Goal: Task Accomplishment & Management: Manage account settings

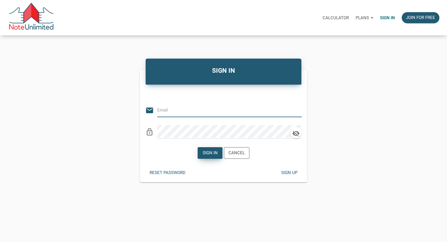
type input "[PERSON_NAME][EMAIL_ADDRESS][DOMAIN_NAME]"
click at [211, 154] on div "Sign in" at bounding box center [210, 153] width 15 height 7
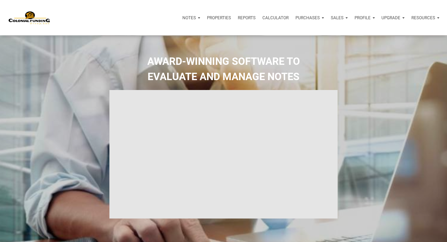
type input "Introduction to new features"
select select
click at [355, 19] on p "Profile" at bounding box center [363, 17] width 16 height 5
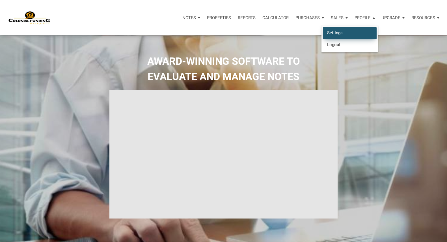
click at [333, 32] on link "Settings" at bounding box center [350, 33] width 54 height 12
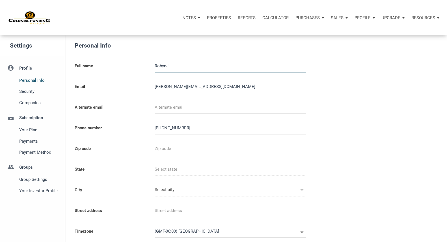
select select
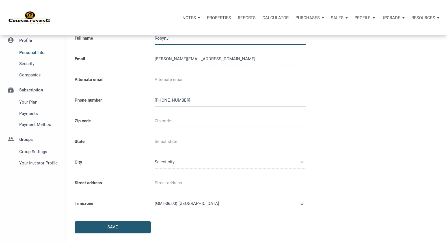
scroll to position [28, 0]
click at [32, 65] on span "Security" at bounding box center [38, 63] width 39 height 7
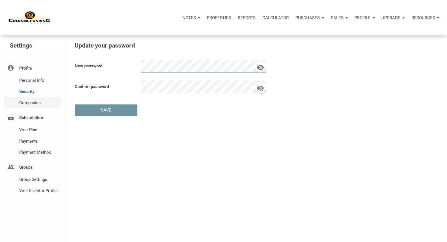
click at [31, 106] on span "Companies" at bounding box center [38, 102] width 39 height 7
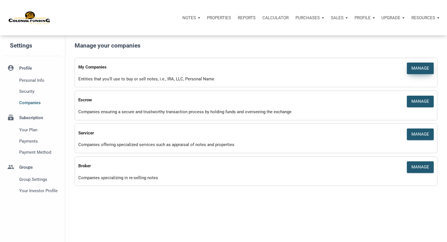
click at [413, 69] on div "Manage" at bounding box center [421, 68] width 18 height 7
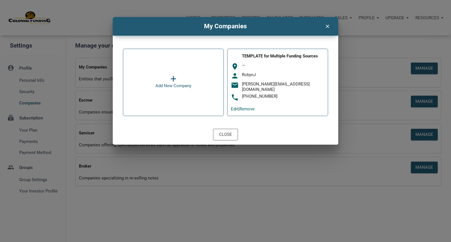
click at [173, 82] on icon at bounding box center [174, 79] width 6 height 7
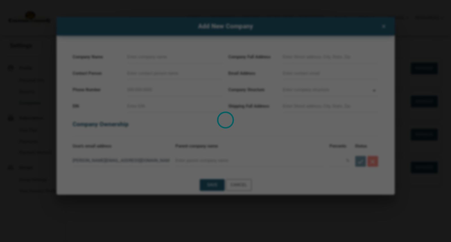
select select
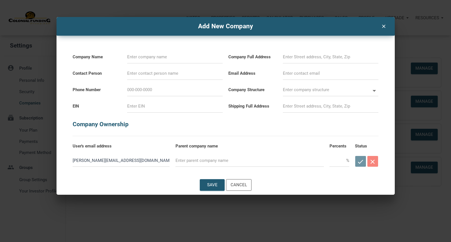
click at [163, 58] on input at bounding box center [175, 57] width 96 height 13
type input "R"
select select
type input "Re"
select select
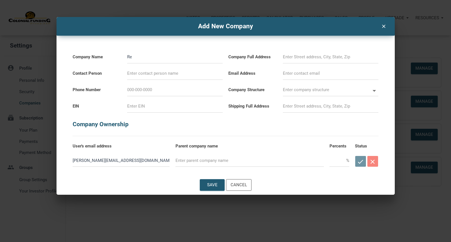
type input "Rea"
select select
type input "Real"
select select
type input "Real"
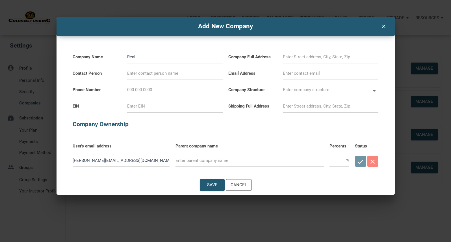
select select
type input "Real E"
select select
type input "Real Es"
select select
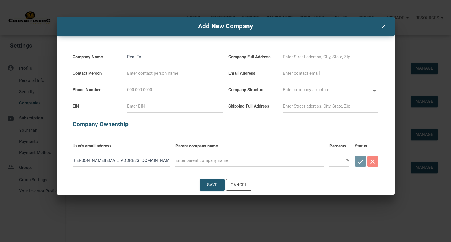
type input "Real Est"
select select
type input "Real Estt"
select select
type input "Real Estta"
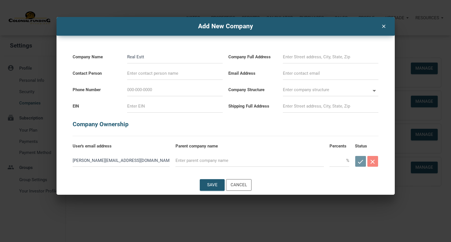
select select
type input "Real Esttae"
select select
type input "Real Esttae"
select select
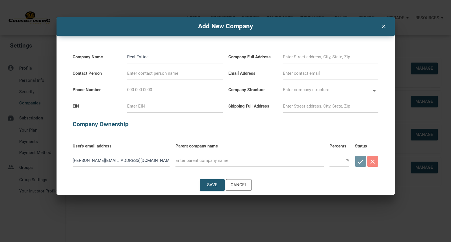
type input "Real Esttae"
select select
type input "Real Estta"
select select
type input "Real Estt"
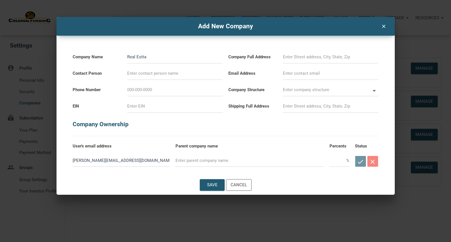
select select
type input "Real Est"
select select
type input "Real Esta"
select select
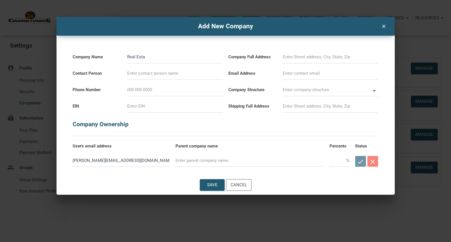
type input "Real Estat"
select select
type input "Real Estate"
select select
type input "Real Estate"
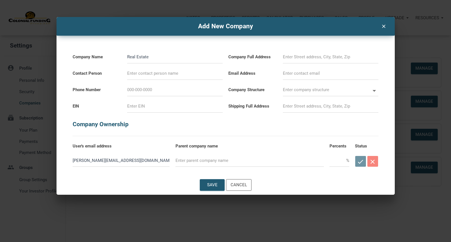
select select
type input "Real Estate 2"
select select
type input "Real Estate 20"
select select
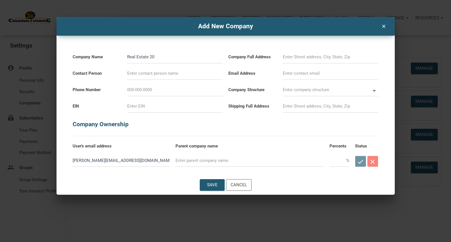
type input "Real Estate 201"
select select
type input "Real Estate 2013"
select select
type input "Real Estate 2013"
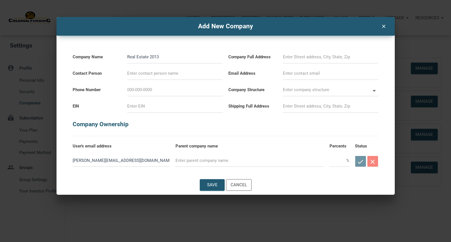
select select
type input "Real Estate 2013 T"
select select
type input "Real Estate 2013 Tr"
select select
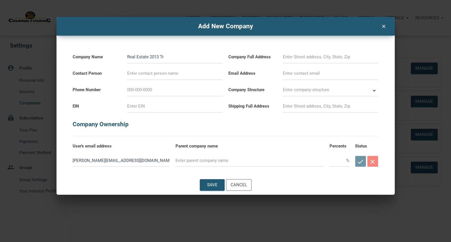
type input "Real Estate 2013 Tru"
select select
type input "Real Estate 2013 Trus"
select select
type input "Real Estate 2013 Trust"
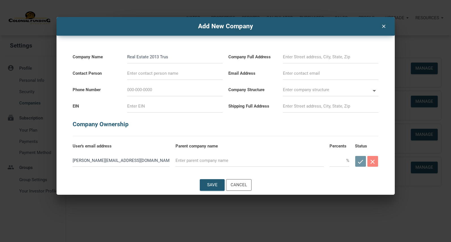
select select
type input "Real Estate 2013 Trust"
select select
type input "Real Estate 2013 Trust R"
select select
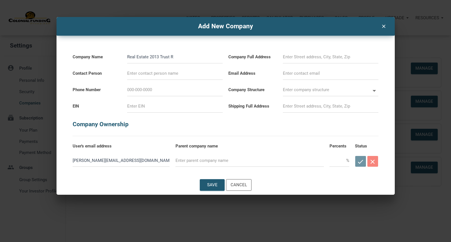
type input "Real Estate 2013 Trust Ro"
select select
type input "Real Estate 2013 Trust Rot"
select select
type input "Real Estate 2013 Trust Roth"
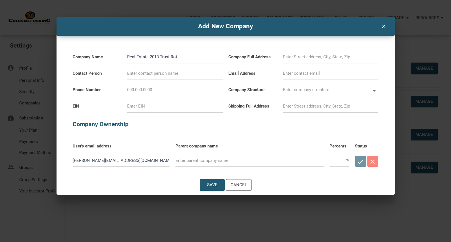
select select
type input "Real Estate 2013 Trust Roth"
click at [161, 76] on input at bounding box center [175, 73] width 96 height 13
type input "R"
select select
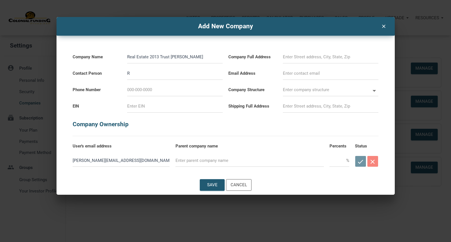
type input "Ro"
select select
type input "Rob"
select select
type input "Roby"
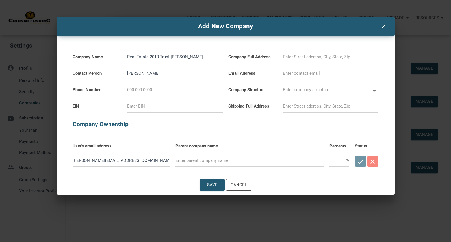
select select
type input "Robyn"
select select
type input "Robyn"
select select
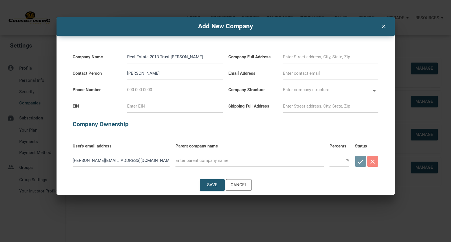
type input "Robyn J"
select select
type input "Robyn JA"
select select
type input "Robyn JAc"
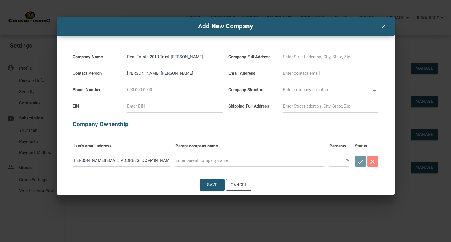
select select
type input "Robyn JAck"
select select
type input "Robyn JAcks"
select select
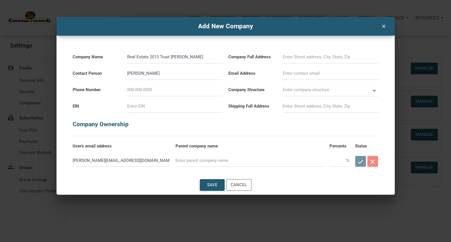
type input "Robyn JAckso"
select select
type input "Robyn JAckson"
select select
type input "Robyn JAckson"
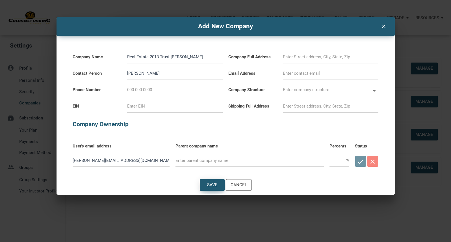
click at [209, 188] on div "Save" at bounding box center [212, 185] width 10 height 7
select select
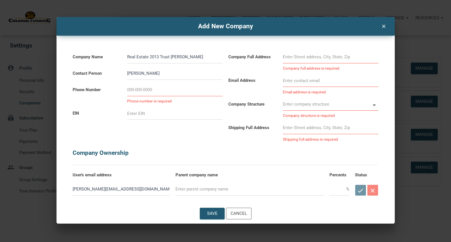
click at [168, 95] on input at bounding box center [175, 89] width 96 height 13
type input "8"
select select
type input "81"
select select
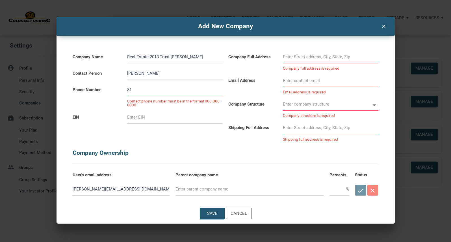
type input "817-"
select select
type input "817-9"
select select
type input "817-90"
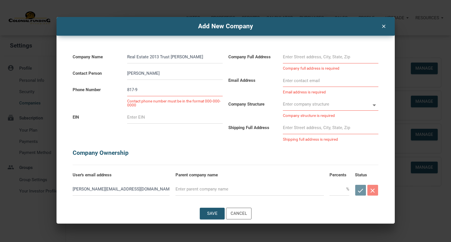
select select
type input "817-901-"
select select
type input "817-901-8"
select select
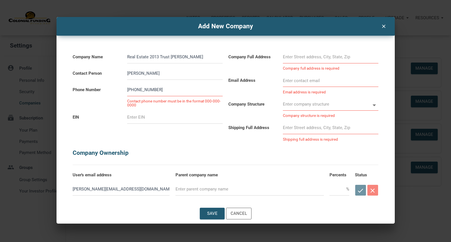
type input "817-901-85"
select select
type input "817-901-856"
select select
type input "817-901-8568"
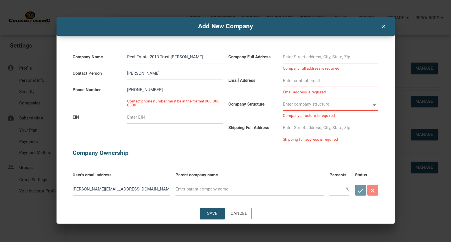
select select
type input "817-901-8568"
click at [211, 217] on div "Save" at bounding box center [212, 213] width 10 height 7
click at [311, 61] on input at bounding box center [331, 57] width 96 height 13
select select
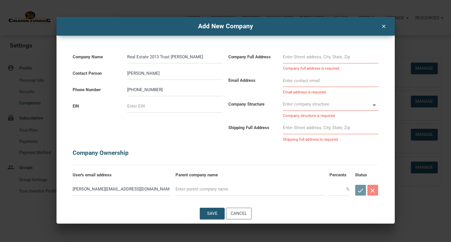
type input "2"
select select
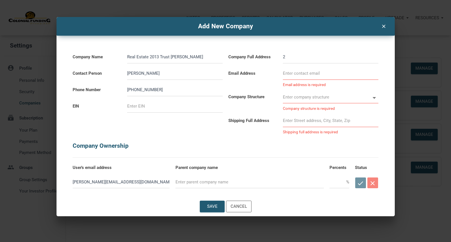
type input "20"
select select
type input "200"
select select
type input "200"
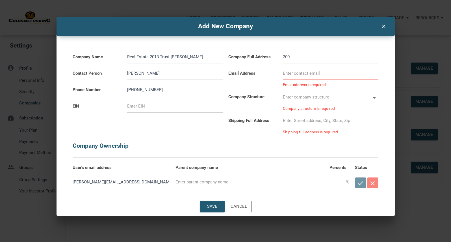
select select
type input "200 S"
select select
type input "200 S"
select select
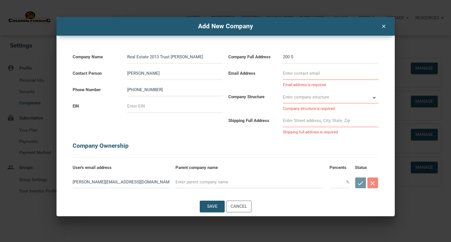
type input "200 S O"
select select
type input "200 S Oa"
select select
type input "200 S Oak"
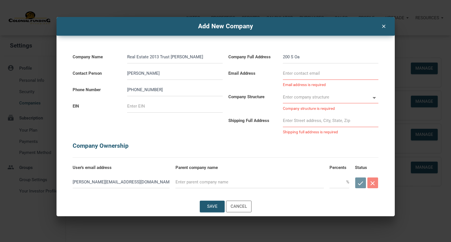
select select
type input "200 S Oakr"
select select
type input "200 S Oakri"
select select
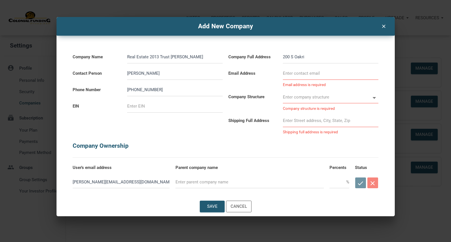
type input "200 S Oakrid"
select select
type input "200 S Oakridg"
select select
type input "200 S Oakridge"
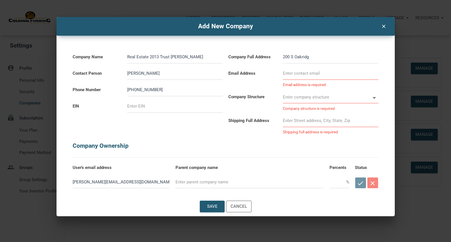
select select
type input "200 S Oakridge"
select select
type input "200 S Oakridge D"
select select
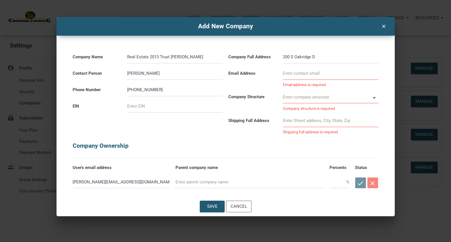
type input "200 S Oakridge Dr"
select select
type input "200 S Oakridge Dr."
select select
type input "200 S Oakridge Dr."
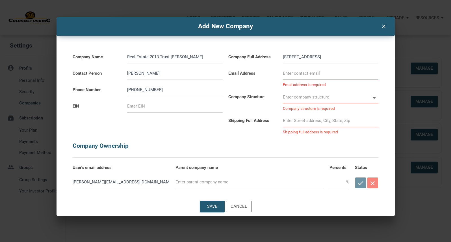
select select
type input "200 S Oakridge Dr. #"
select select
type input "200 S Oakridge Dr. #1"
select select
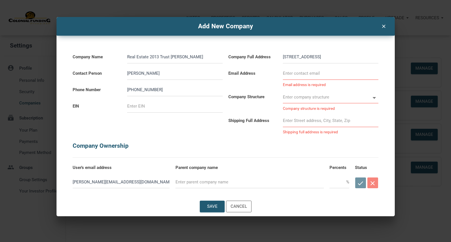
type input "200 S Oakridge Dr. #10"
select select
type input "200 S Oakridge Dr. #101"
select select
type input "200 S Oakridge Dr. #101"
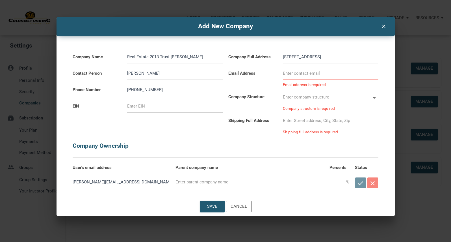
type input "r"
select select
type input "ro"
select select
type input "rob"
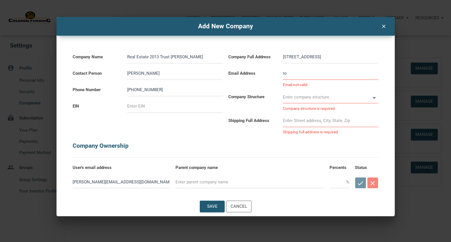
select select
type input "roby"
select select
type input "robyn"
select select
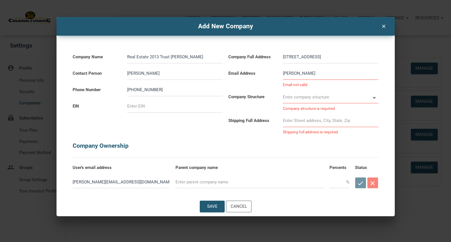
type input "robyn@"
select select
type input "robyn@b"
select select
type input "robyn@be"
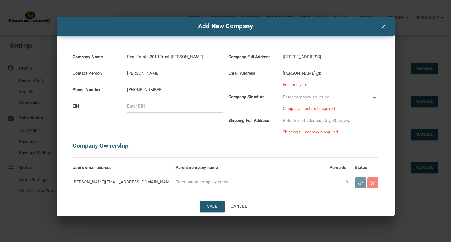
select select
type input "robyn@bea"
select select
type input "robyn@bear"
select select
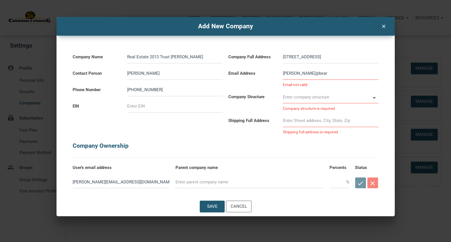
type input "robyn@bearc"
select select
type input "robyn@bearca"
select select
type input "robyn@bearcat"
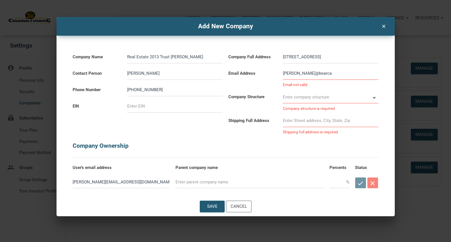
select select
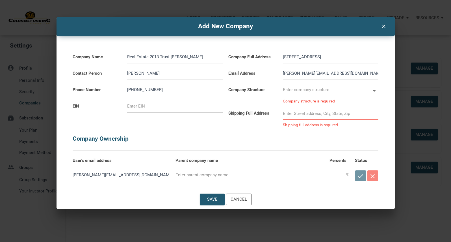
click at [374, 95] on icon at bounding box center [375, 91] width 8 height 8
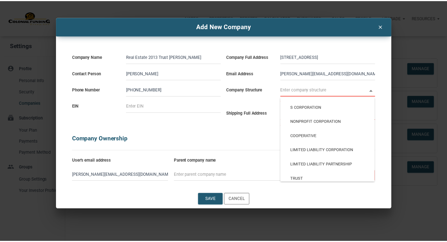
scroll to position [47, 0]
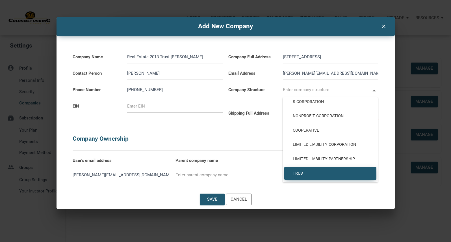
click at [305, 173] on span "Trust" at bounding box center [331, 173] width 84 height 5
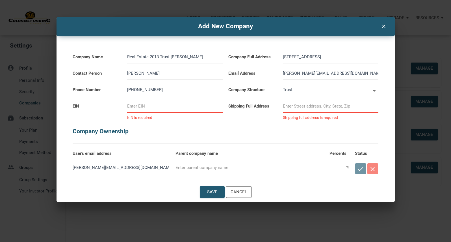
click at [315, 109] on input at bounding box center [331, 106] width 96 height 13
click at [212, 195] on div "Save" at bounding box center [212, 192] width 10 height 7
click at [137, 108] on input at bounding box center [175, 106] width 96 height 13
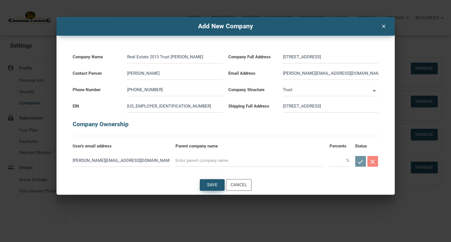
click at [203, 189] on div "Save" at bounding box center [212, 184] width 24 height 11
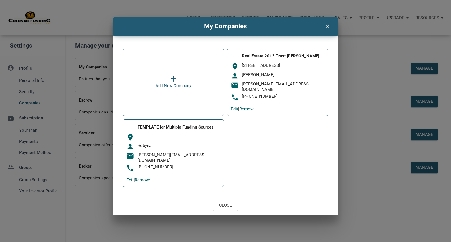
click at [328, 26] on icon "clear" at bounding box center [327, 25] width 7 height 7
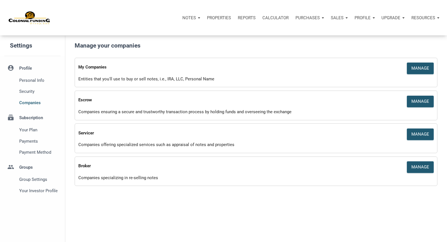
click at [35, 21] on img at bounding box center [29, 18] width 42 height 14
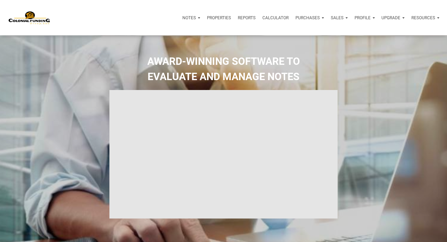
click at [417, 18] on p "Resources" at bounding box center [424, 17] width 24 height 5
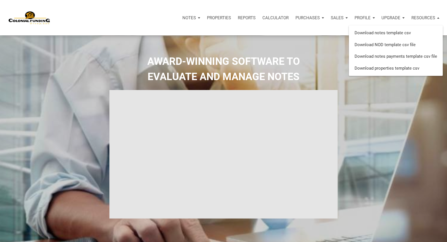
click at [331, 18] on p "Sales" at bounding box center [337, 17] width 13 height 5
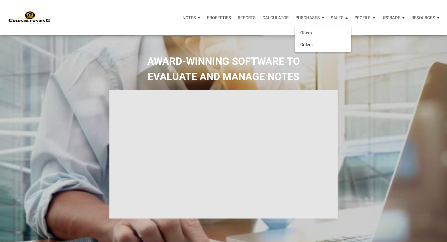
click at [182, 19] on p "Notes" at bounding box center [189, 17] width 14 height 5
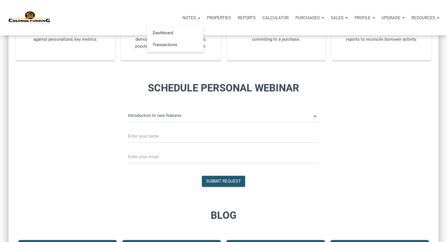
scroll to position [311, 0]
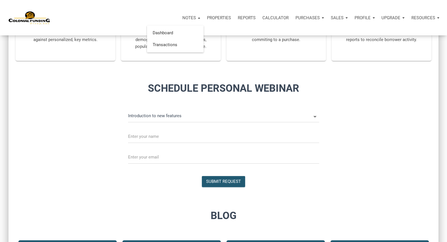
click at [239, 122] on input "Introduction to new features" at bounding box center [219, 115] width 183 height 13
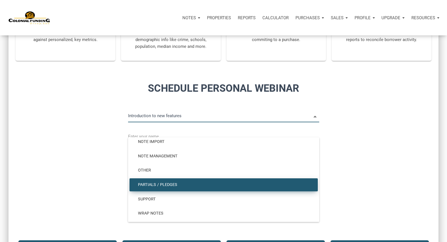
scroll to position [62, 0]
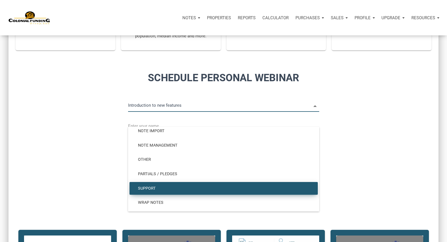
click at [227, 188] on span "Support" at bounding box center [224, 188] width 180 height 5
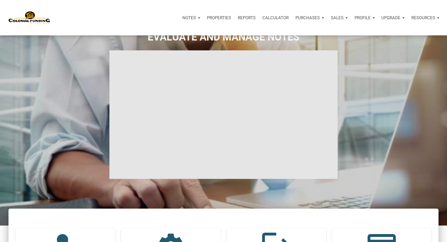
scroll to position [39, 0]
click at [360, 17] on p "Profile" at bounding box center [363, 17] width 16 height 5
click at [382, 18] on p "Upgrade" at bounding box center [391, 17] width 19 height 5
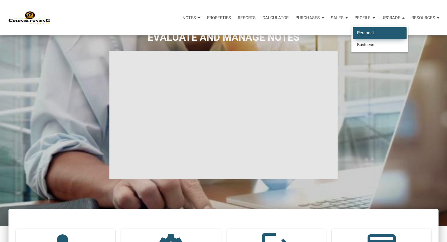
click at [365, 31] on link "Personal" at bounding box center [380, 33] width 54 height 12
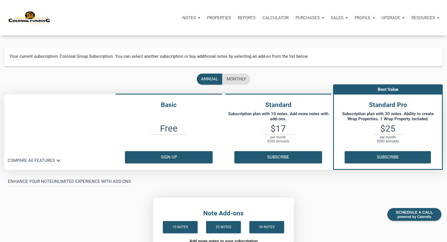
click at [182, 17] on p "Notes" at bounding box center [189, 17] width 14 height 5
click at [149, 31] on link "Dashboard" at bounding box center [176, 33] width 54 height 12
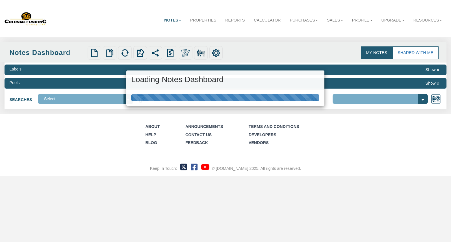
select select "316"
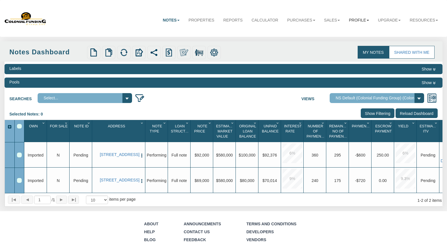
click at [356, 19] on link "Profile" at bounding box center [359, 20] width 29 height 15
click at [335, 33] on link "Settings" at bounding box center [348, 33] width 52 height 8
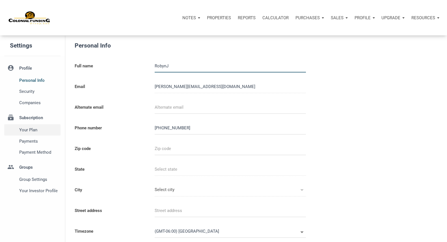
select select
click at [147, 24] on div "Notes Dashboard Transactions Properties Reports Calculator Purchases Offers Ord…" at bounding box center [246, 17] width 393 height 17
click at [182, 16] on p "Notes" at bounding box center [189, 17] width 14 height 5
click at [114, 23] on div "Notes Dashboard Transactions Properties Reports Calculator Purchases Offers Ord…" at bounding box center [246, 17] width 393 height 17
click at [182, 18] on p "Notes" at bounding box center [189, 17] width 14 height 5
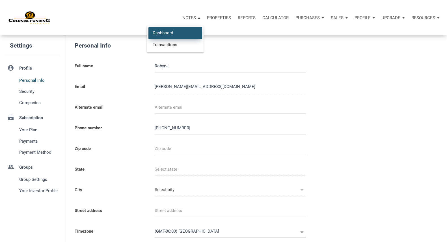
click at [149, 33] on link "Dashboard" at bounding box center [176, 33] width 54 height 12
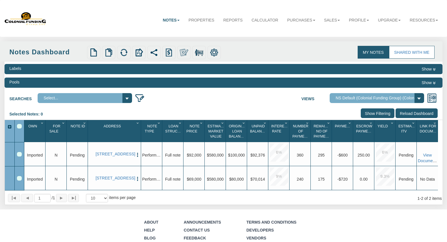
click at [419, 98] on select "Default View NS Default (Colonial Funding Group) (Colonial Funding Group)" at bounding box center [377, 98] width 94 height 10
select select "3"
click at [333, 94] on select "Default View NS Default (Colonial Funding Group) (Colonial Funding Group)" at bounding box center [377, 98] width 94 height 10
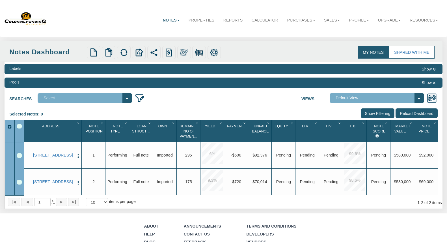
click at [430, 83] on button "Show" at bounding box center [429, 82] width 18 height 7
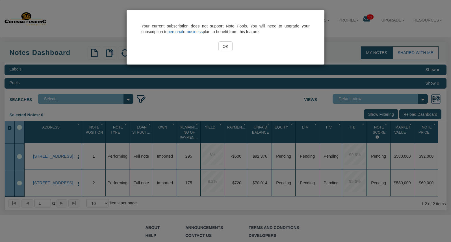
click at [227, 46] on input "OK" at bounding box center [226, 46] width 14 height 10
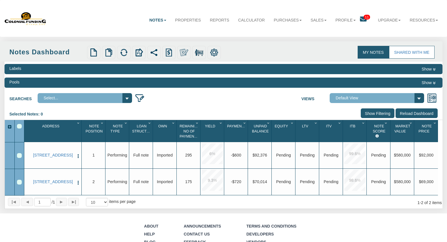
click at [127, 96] on select "Select..." at bounding box center [85, 98] width 94 height 10
click at [127, 97] on select "Select..." at bounding box center [85, 98] width 94 height 10
click at [360, 17] on icon at bounding box center [363, 19] width 7 height 7
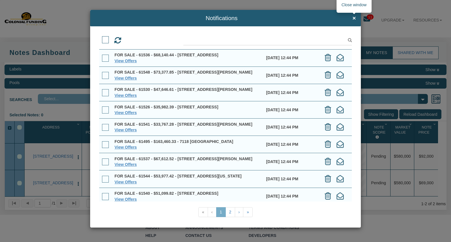
click at [354, 18] on span "×" at bounding box center [354, 18] width 3 height 7
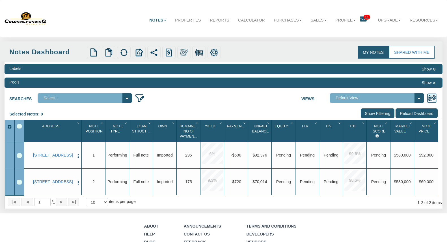
click at [360, 19] on icon at bounding box center [363, 19] width 7 height 7
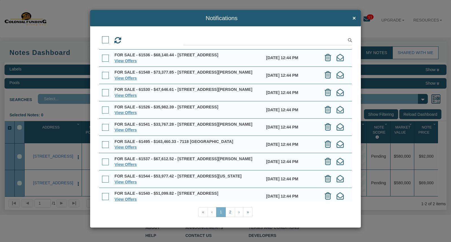
click at [374, 34] on div "Notifications × View Offers View Offers" at bounding box center [225, 121] width 451 height 242
click at [354, 18] on span "×" at bounding box center [354, 18] width 3 height 7
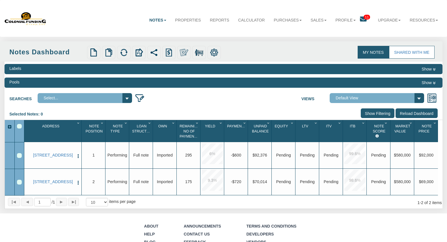
click at [360, 18] on icon at bounding box center [363, 19] width 7 height 7
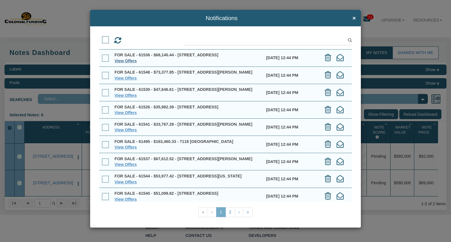
click at [132, 63] on link "View Offers" at bounding box center [126, 61] width 22 height 5
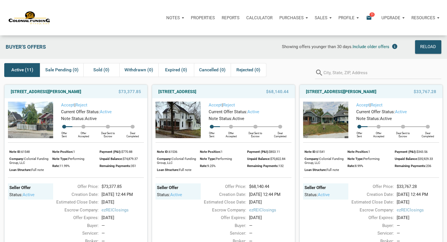
click at [166, 19] on p "Notes" at bounding box center [173, 17] width 14 height 5
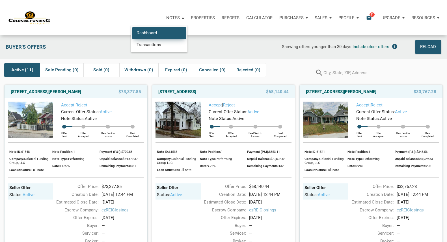
click at [132, 36] on link "Dashboard" at bounding box center [159, 33] width 54 height 12
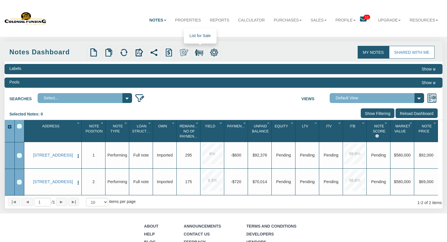
click at [199, 53] on img at bounding box center [199, 52] width 8 height 8
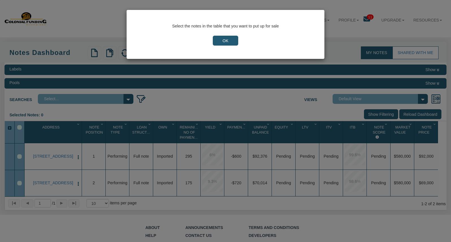
click at [223, 40] on input "OK" at bounding box center [225, 41] width 25 height 10
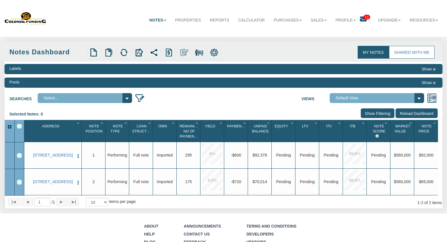
click at [360, 19] on icon at bounding box center [363, 19] width 7 height 7
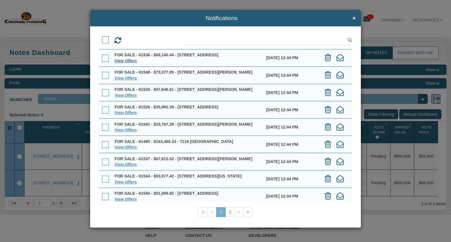
click at [127, 63] on link "View Offers" at bounding box center [126, 61] width 22 height 5
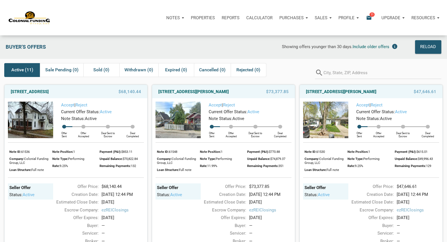
click at [179, 120] on img at bounding box center [179, 120] width 46 height 36
